Goal: Find contact information: Find contact information

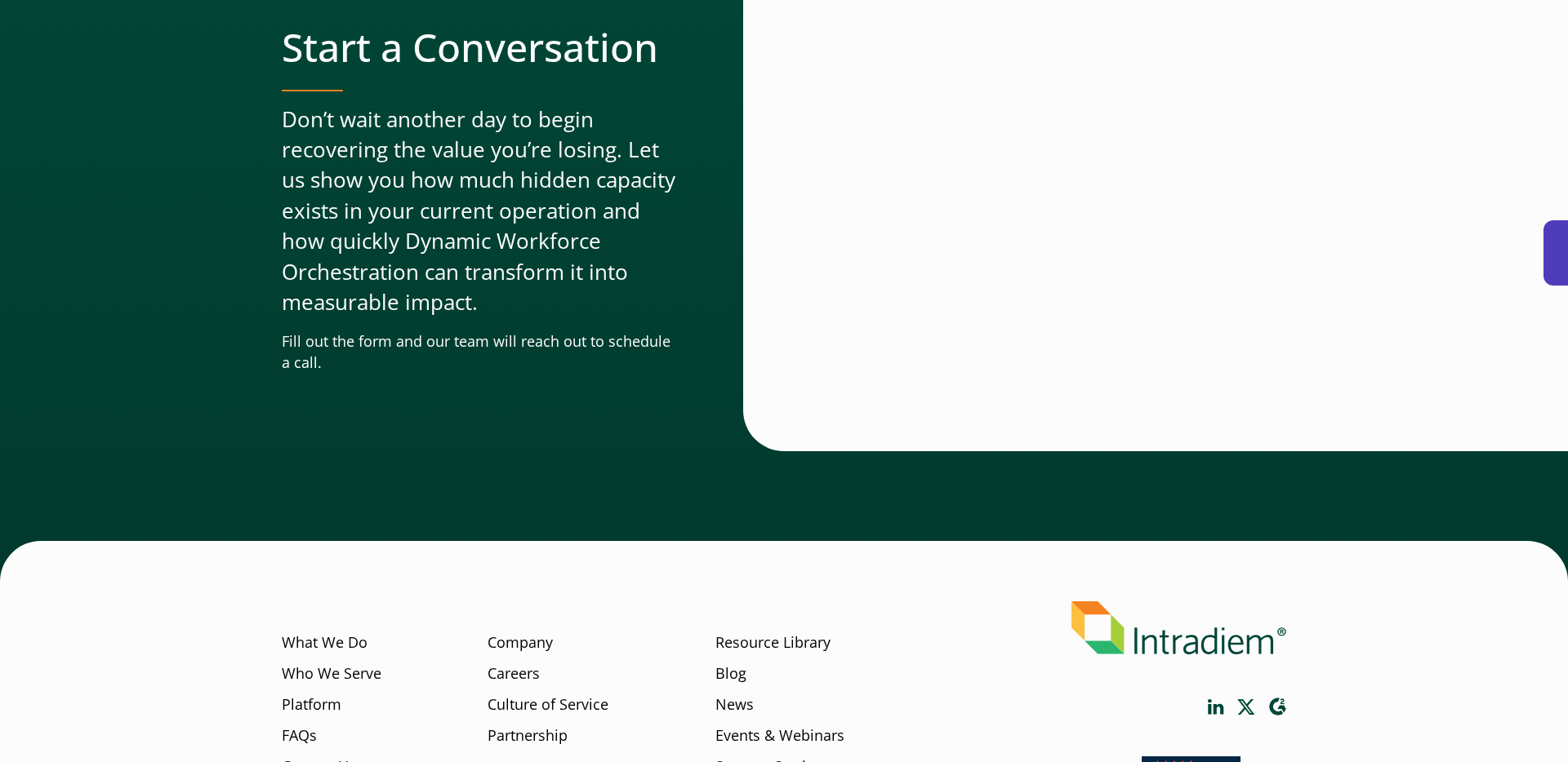
scroll to position [4935, 0]
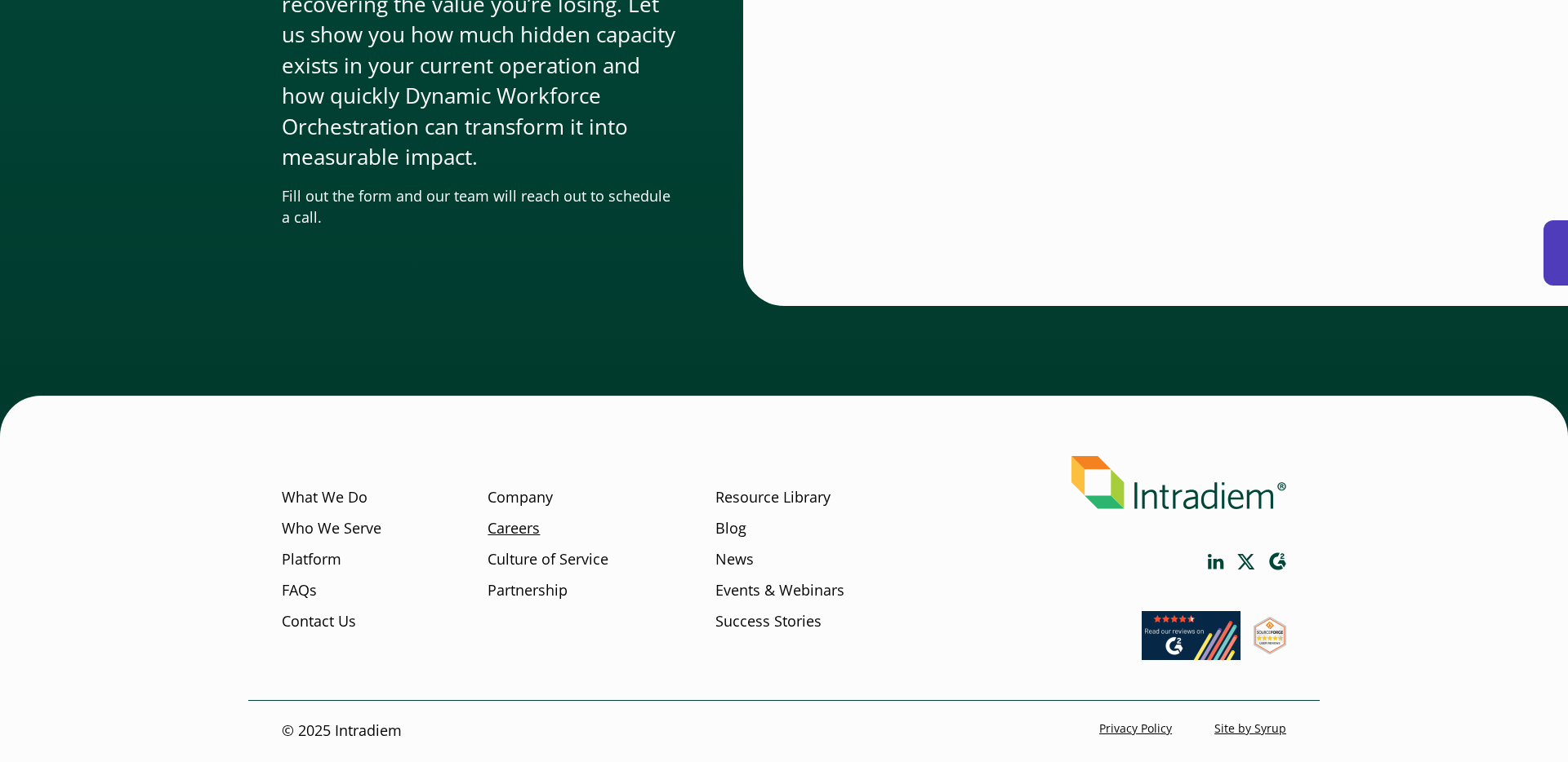
click at [530, 535] on link "Careers" at bounding box center [513, 528] width 52 height 21
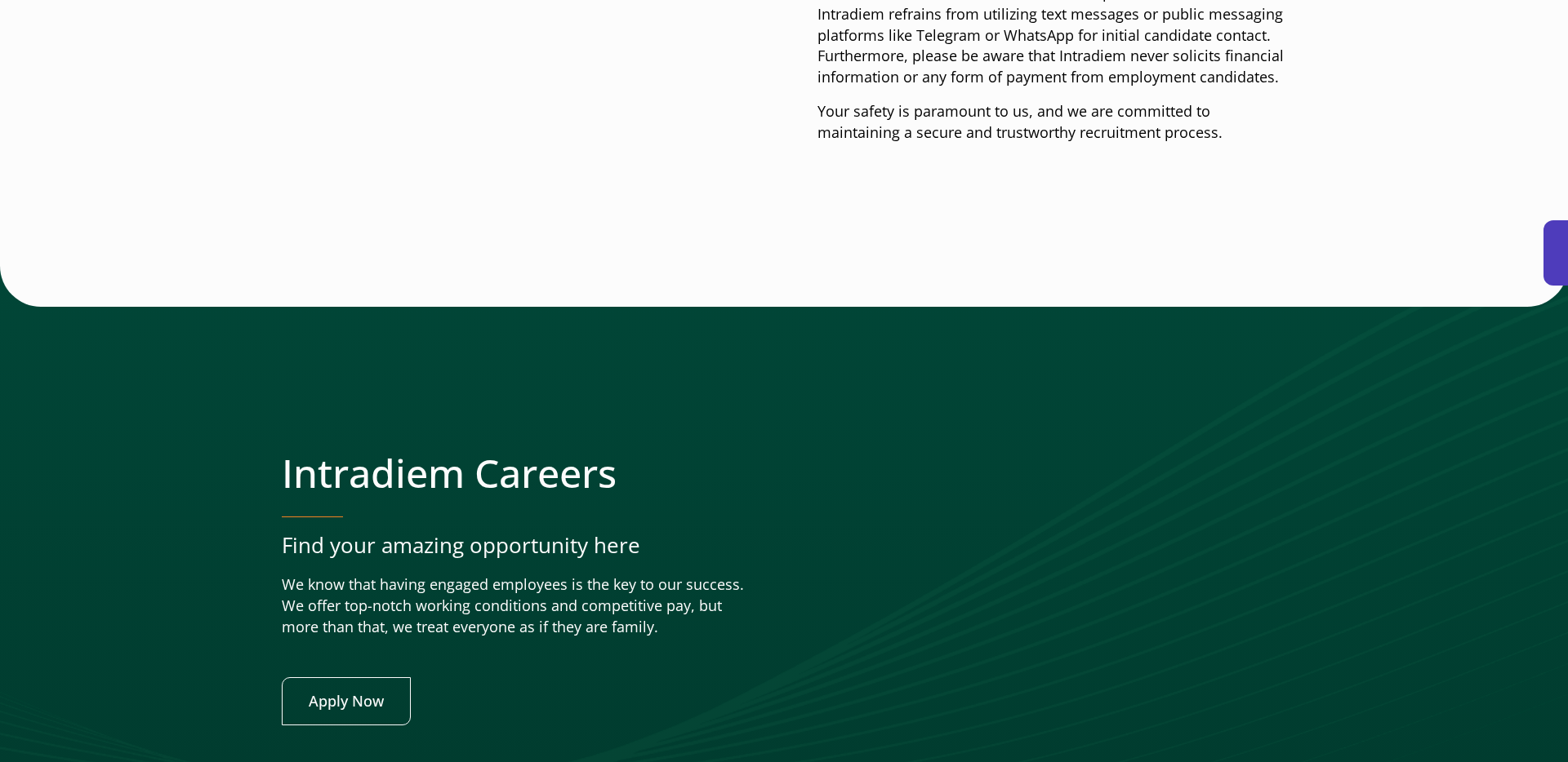
scroll to position [6391, 0]
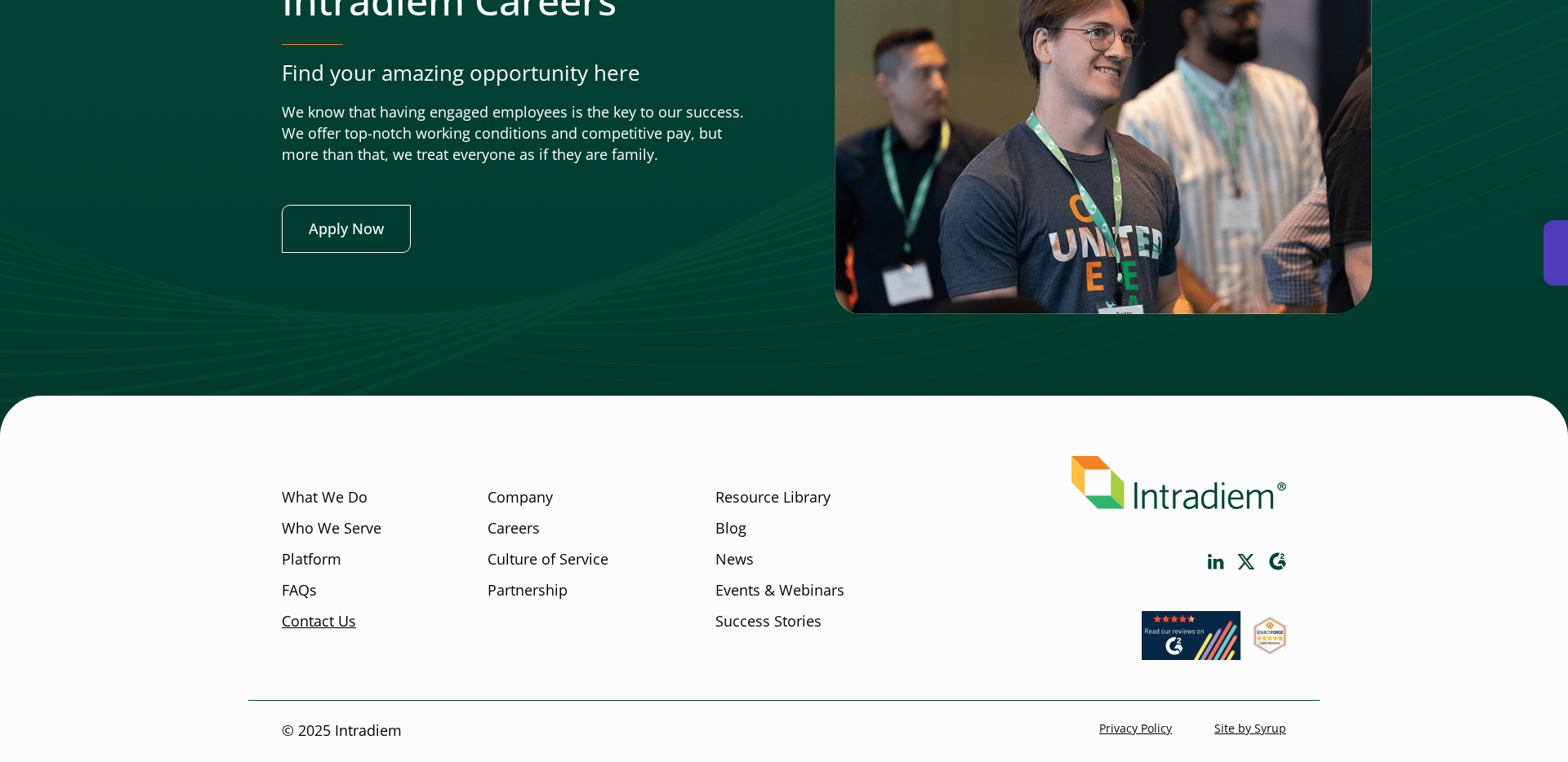
click at [341, 622] on link "Contact Us" at bounding box center [319, 622] width 75 height 21
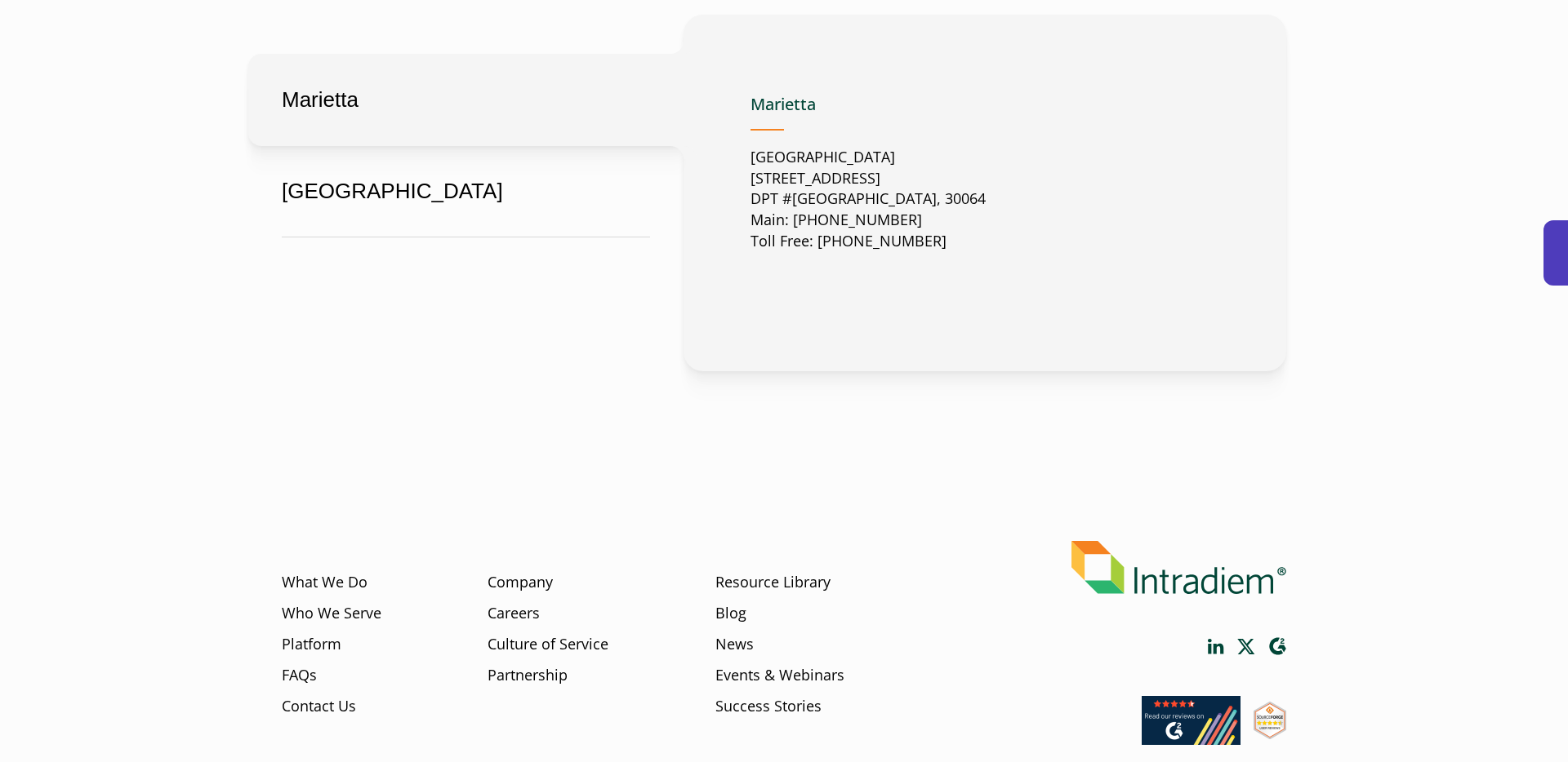
scroll to position [908, 0]
